Goal: Information Seeking & Learning: Find specific fact

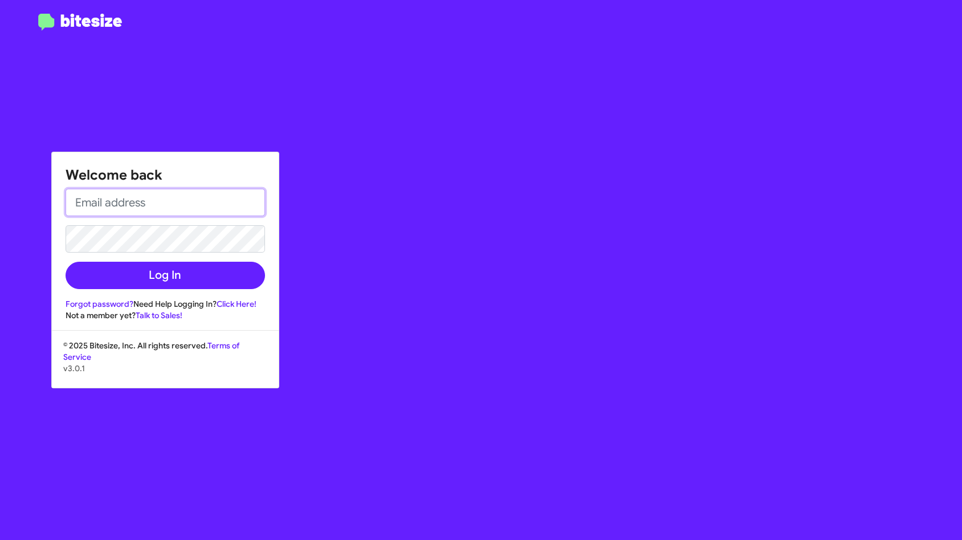
click at [172, 202] on input "email" at bounding box center [165, 202] width 199 height 27
type input "[EMAIL_ADDRESS][DOMAIN_NAME]"
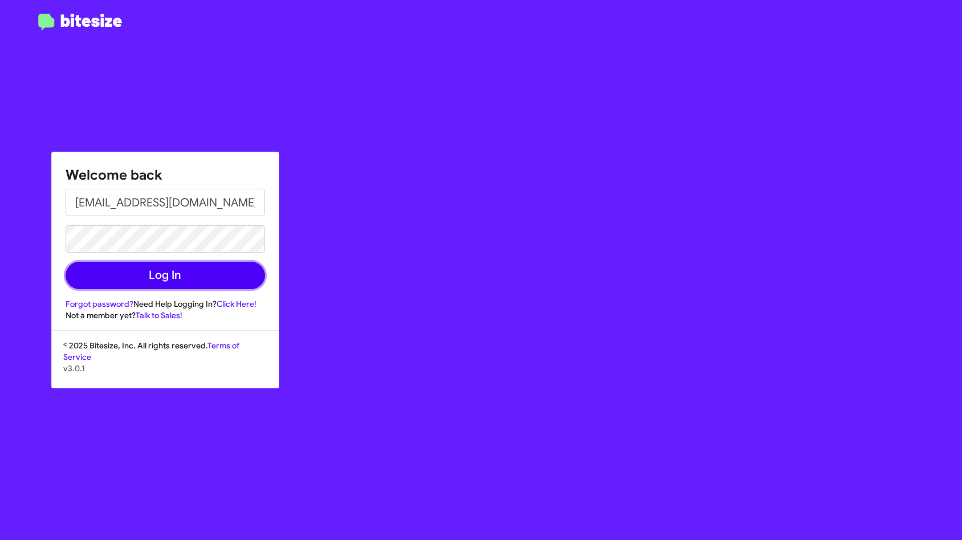
click at [176, 281] on button "Log In" at bounding box center [165, 275] width 199 height 27
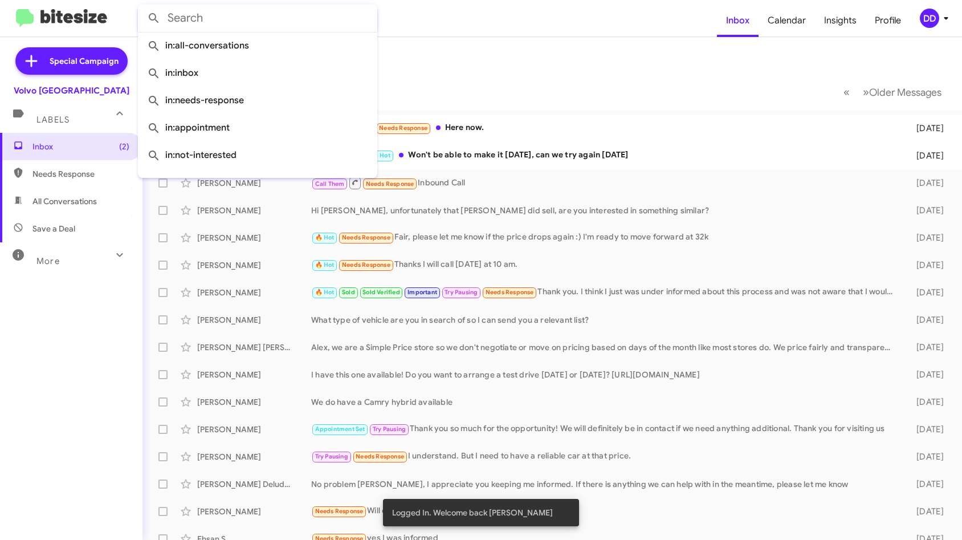
click at [364, 16] on input "text" at bounding box center [257, 18] width 239 height 27
paste input "Diogenes"
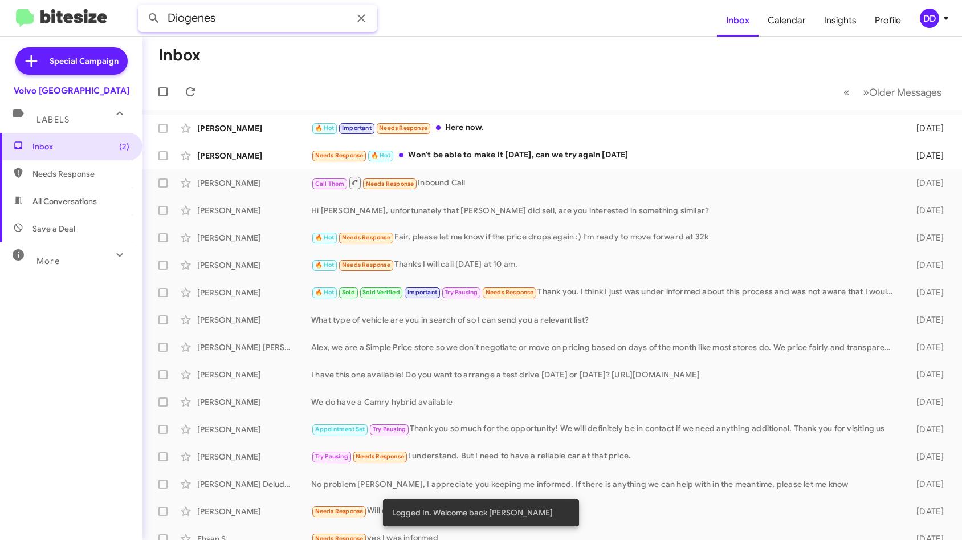
type input "Diogenes"
click at [142, 7] on button at bounding box center [153, 18] width 23 height 23
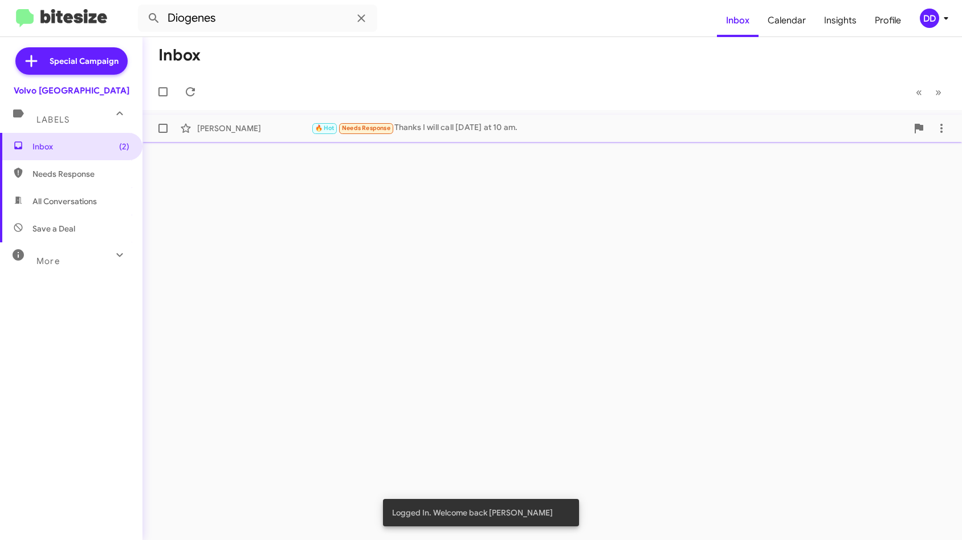
click at [475, 123] on div "🔥 Hot Needs Response Thanks I will call [DATE] at 10 am." at bounding box center [609, 127] width 596 height 13
